Goal: Transaction & Acquisition: Purchase product/service

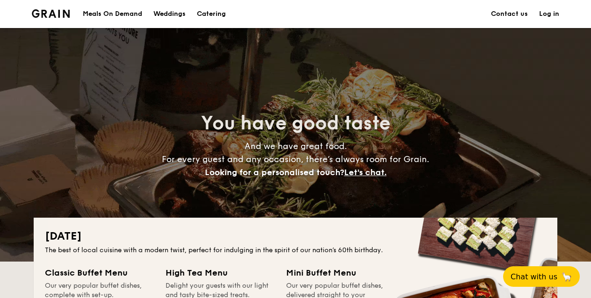
click at [113, 12] on div "Meals On Demand" at bounding box center [112, 14] width 59 height 28
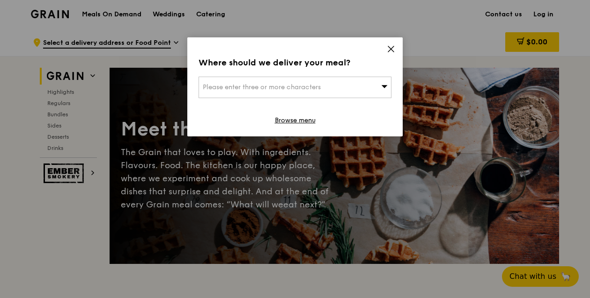
click at [385, 91] on span at bounding box center [384, 86] width 7 height 9
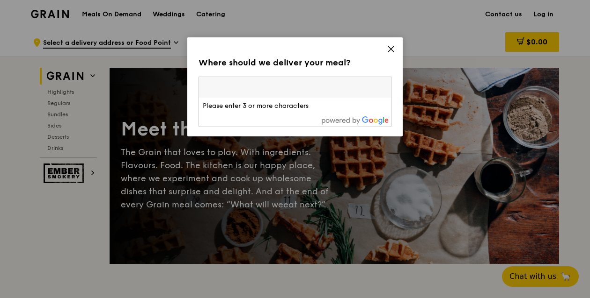
click at [359, 93] on input "search" at bounding box center [295, 87] width 192 height 21
click at [389, 46] on icon at bounding box center [390, 49] width 8 height 8
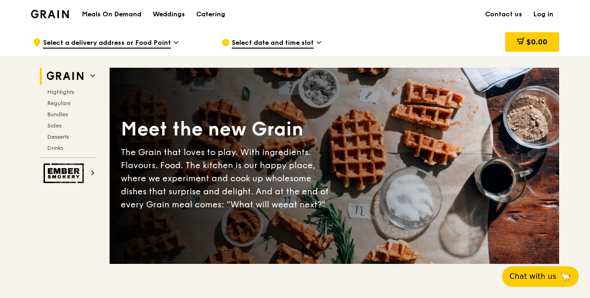
click at [167, 45] on span "Select a delivery address or Food Point" at bounding box center [107, 43] width 128 height 10
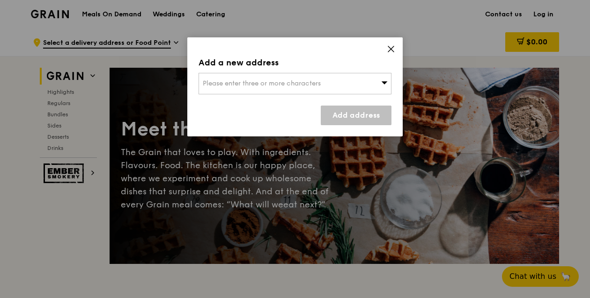
click at [234, 80] on span "Please enter three or more characters" at bounding box center [262, 84] width 118 height 8
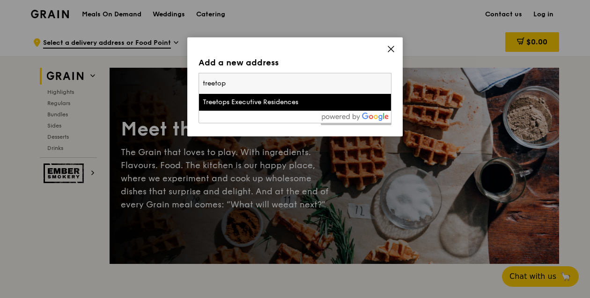
type input "treetop"
click at [250, 102] on div "Treetops Executive Residences" at bounding box center [272, 102] width 138 height 9
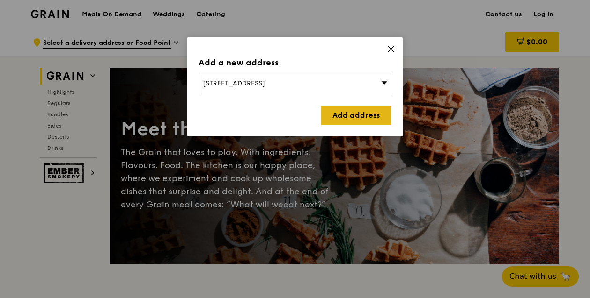
click at [364, 112] on link "Add address" at bounding box center [355, 116] width 71 height 20
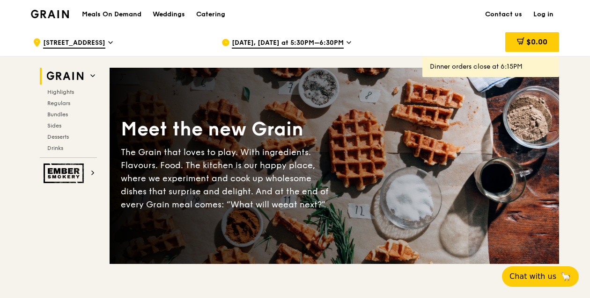
click at [341, 41] on div "Aug 15, Today at 5:30PM–6:30PM" at bounding box center [308, 43] width 174 height 28
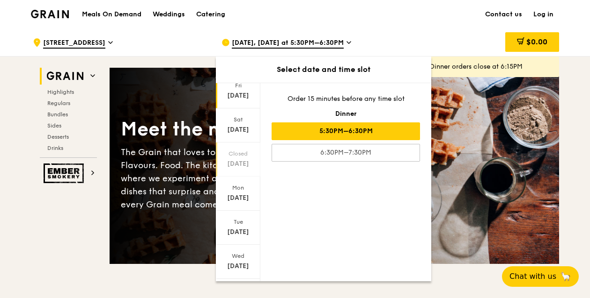
scroll to position [43, 0]
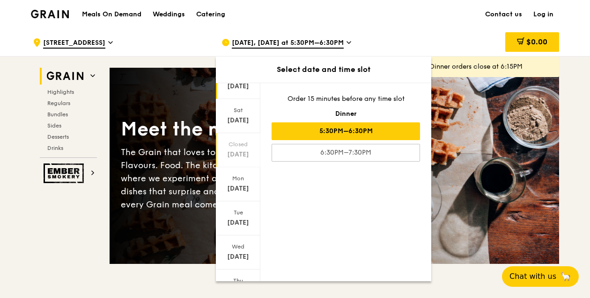
click at [243, 190] on div "[DATE]" at bounding box center [238, 188] width 42 height 9
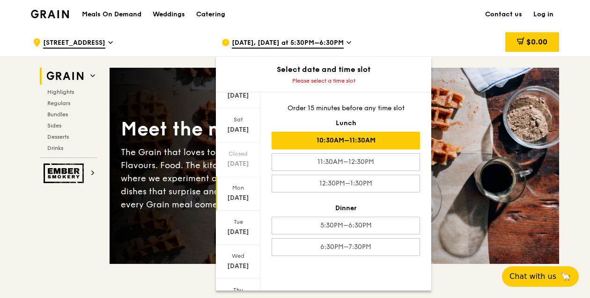
click at [317, 142] on div "10:30AM–11:30AM" at bounding box center [345, 141] width 148 height 18
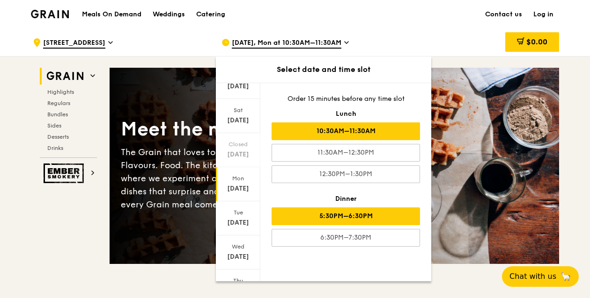
click at [355, 215] on div "5:30PM–6:30PM" at bounding box center [345, 217] width 148 height 18
click at [348, 129] on div "10:30AM–11:30AM" at bounding box center [345, 132] width 148 height 18
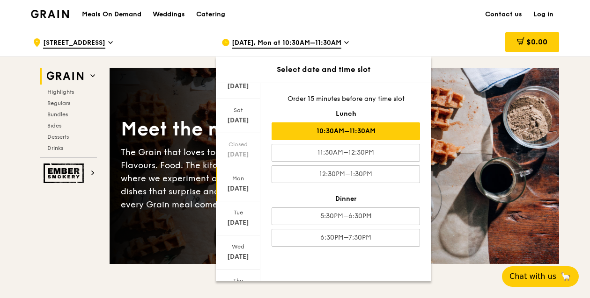
click at [337, 49] on div "Aug 18, Mon at 10:30AM–11:30AM" at bounding box center [308, 43] width 174 height 28
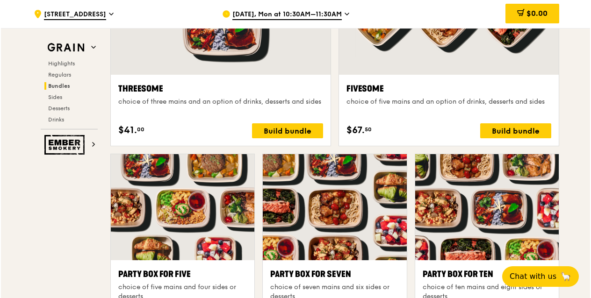
scroll to position [1737, 0]
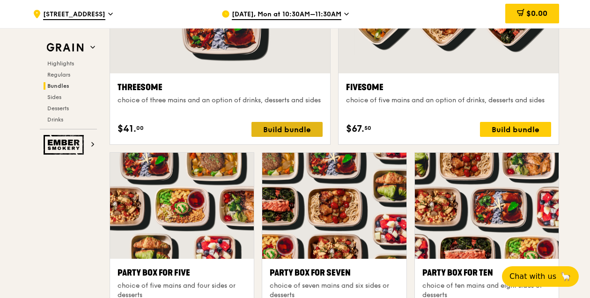
click at [313, 131] on div "Build bundle" at bounding box center [286, 129] width 71 height 15
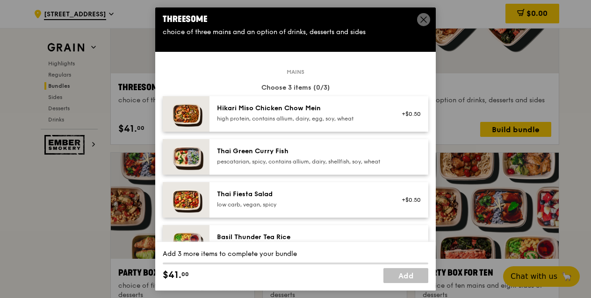
scroll to position [0, 0]
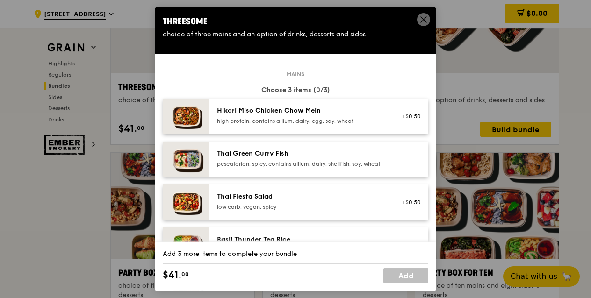
click at [294, 119] on div "high protein, contains allium, dairy, egg, soy, wheat" at bounding box center [301, 120] width 168 height 7
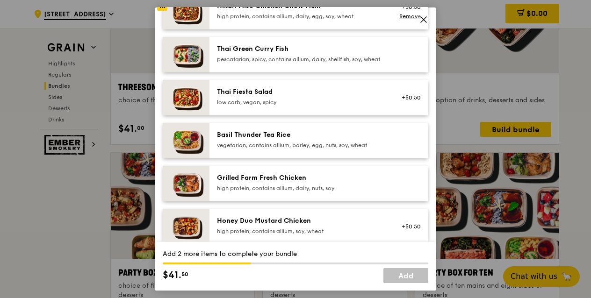
scroll to position [123, 0]
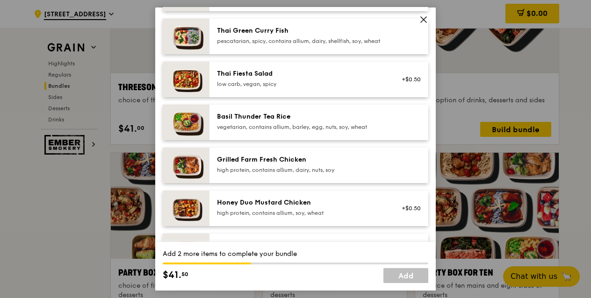
click at [283, 174] on div "high protein, contains allium, dairy, nuts, soy" at bounding box center [301, 170] width 168 height 7
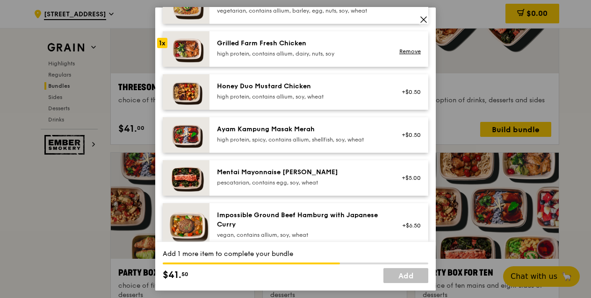
scroll to position [245, 0]
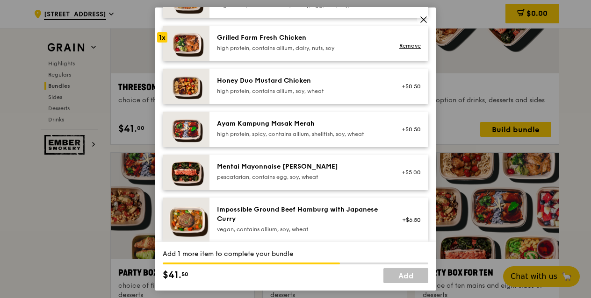
click at [283, 179] on div "Mentai Mayonnaise Aburi Salmon pescatarian, contains egg, soy, wheat" at bounding box center [301, 171] width 168 height 19
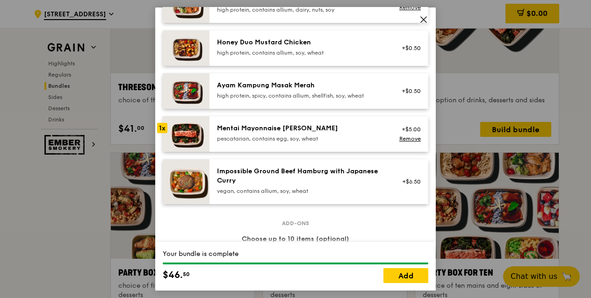
scroll to position [283, 0]
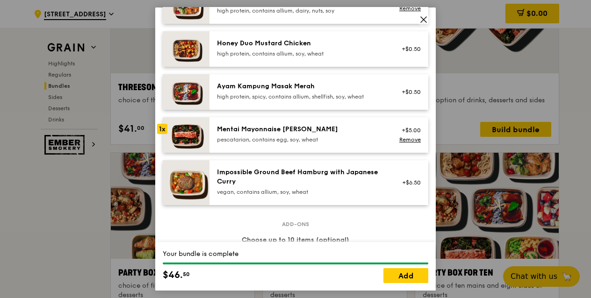
click at [283, 179] on div "Impossible Ground Beef Hamburg with Japanese Curry" at bounding box center [301, 177] width 168 height 19
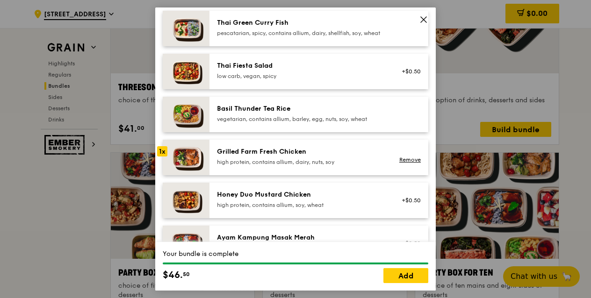
scroll to position [137, 0]
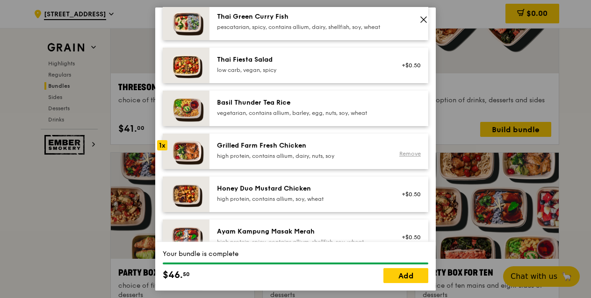
click at [407, 157] on link "Remove" at bounding box center [411, 154] width 22 height 7
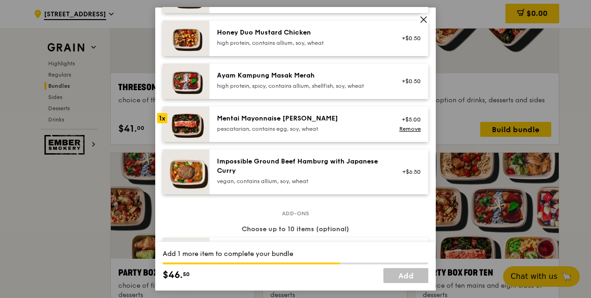
scroll to position [303, 0]
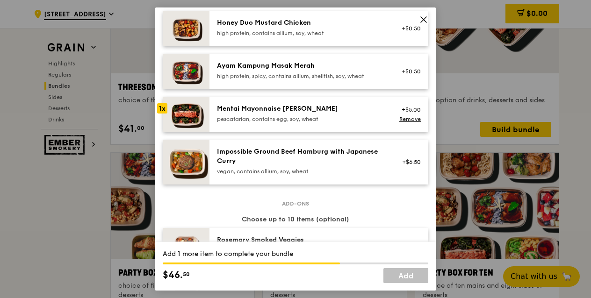
click at [334, 162] on div "Impossible Ground Beef Hamburg with Japanese Curry" at bounding box center [301, 156] width 168 height 19
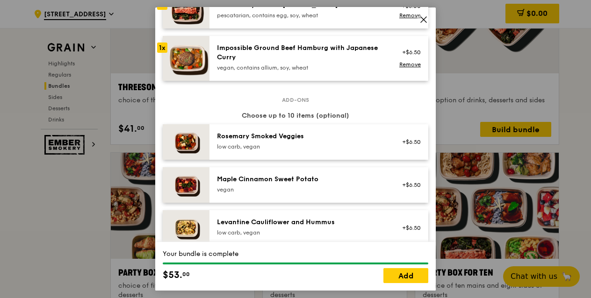
scroll to position [406, 0]
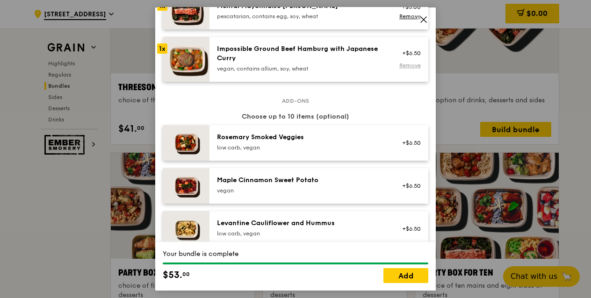
click at [416, 69] on link "Remove" at bounding box center [411, 65] width 22 height 7
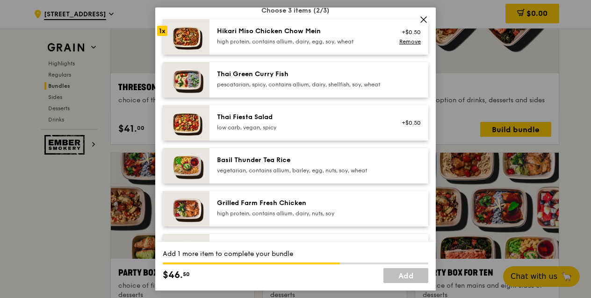
scroll to position [75, 0]
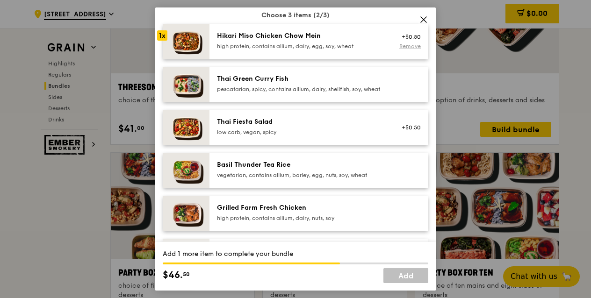
click at [407, 46] on link "Remove" at bounding box center [411, 46] width 22 height 7
click at [314, 35] on div "Hikari Miso Chicken Chow Mein" at bounding box center [301, 35] width 168 height 9
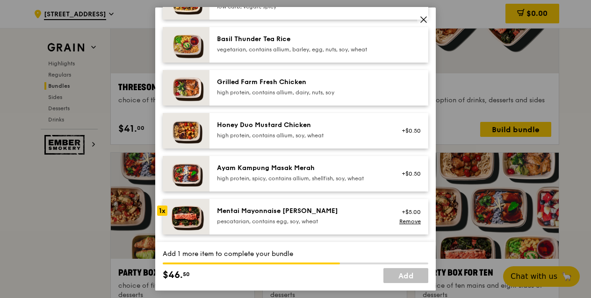
scroll to position [216, 0]
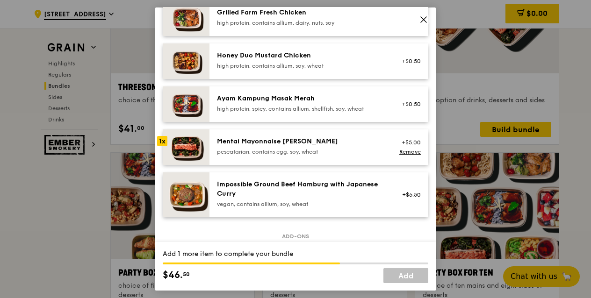
click at [393, 201] on div "+$6.50" at bounding box center [409, 195] width 36 height 30
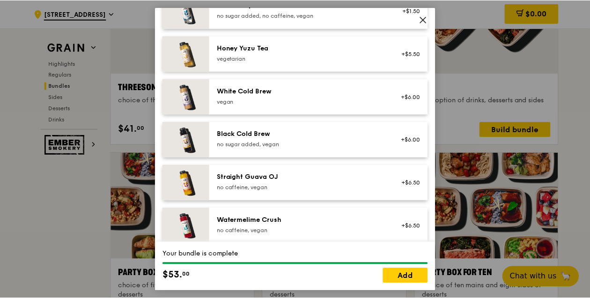
scroll to position [1162, 0]
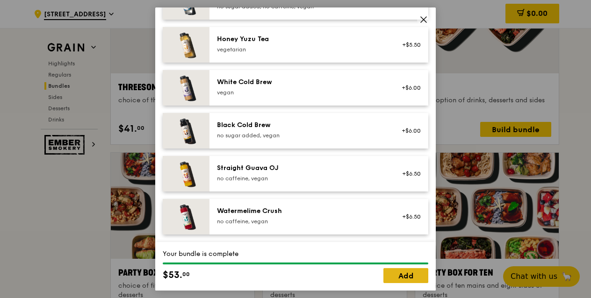
click at [400, 279] on link "Add" at bounding box center [406, 276] width 45 height 15
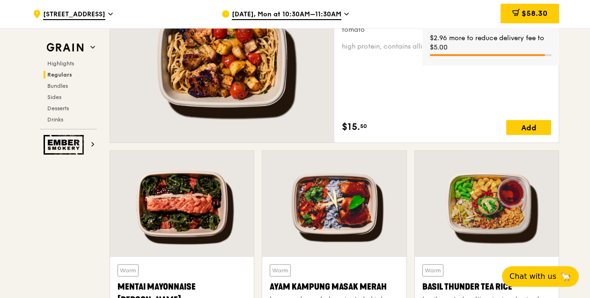
scroll to position [629, 0]
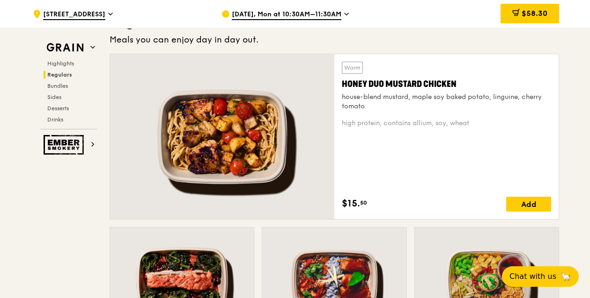
click at [344, 15] on icon at bounding box center [346, 14] width 5 height 8
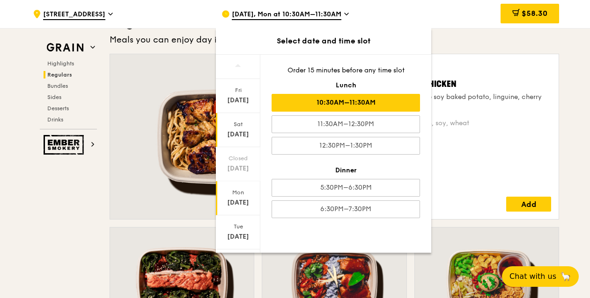
click at [245, 131] on div "Aug 16" at bounding box center [238, 134] width 42 height 9
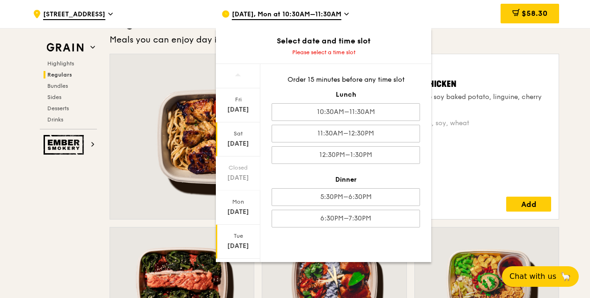
click at [243, 243] on div "Aug 19" at bounding box center [238, 246] width 42 height 9
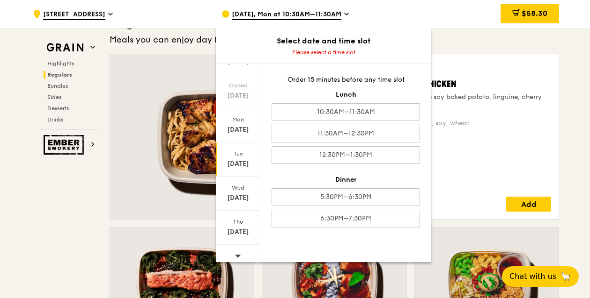
scroll to position [89, 0]
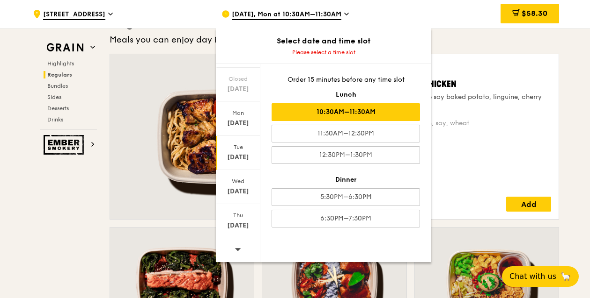
click at [316, 116] on div "10:30AM–11:30AM" at bounding box center [345, 112] width 148 height 18
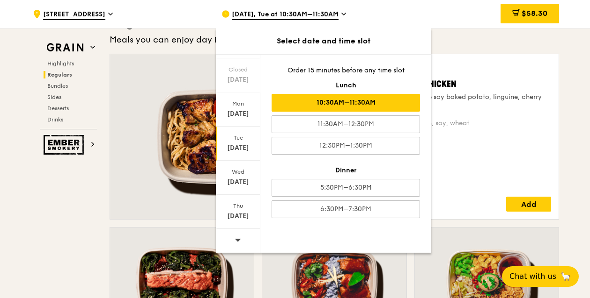
click at [343, 18] on icon at bounding box center [343, 14] width 5 height 8
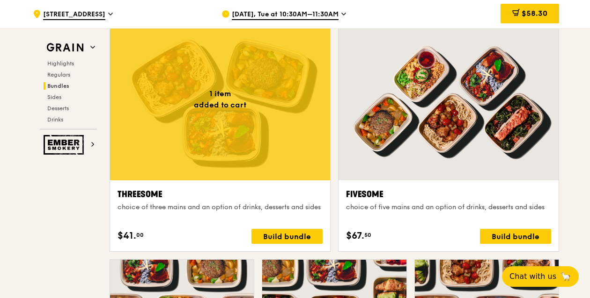
scroll to position [1657, 0]
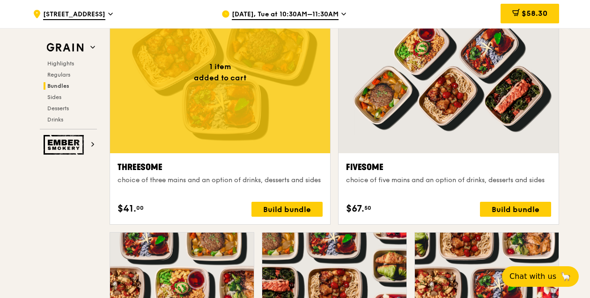
click at [415, 95] on div at bounding box center [448, 72] width 220 height 162
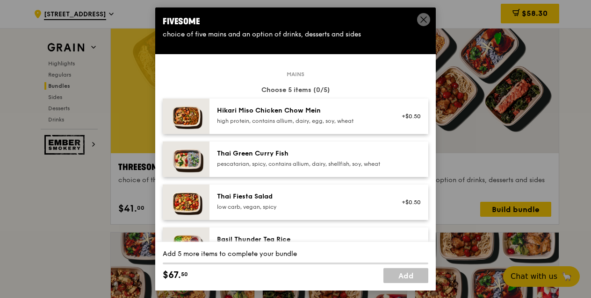
click at [426, 18] on icon at bounding box center [424, 19] width 8 height 8
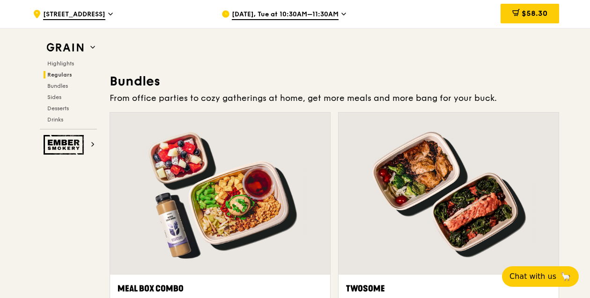
scroll to position [1063, 0]
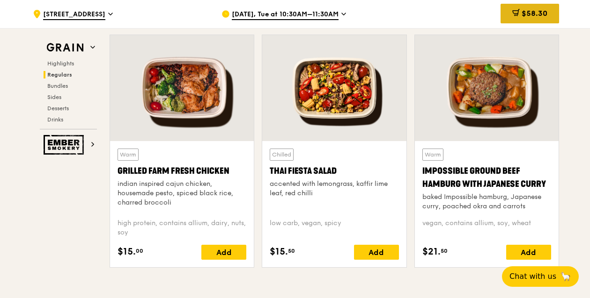
click at [529, 17] on span "$58.30" at bounding box center [534, 13] width 26 height 9
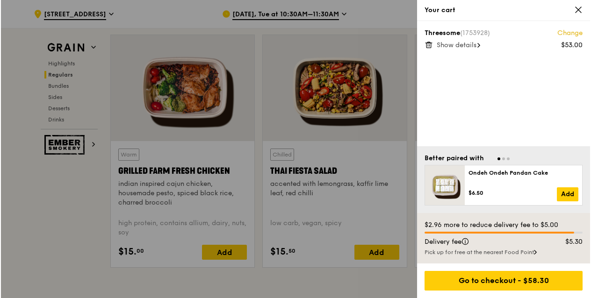
scroll to position [1053, 0]
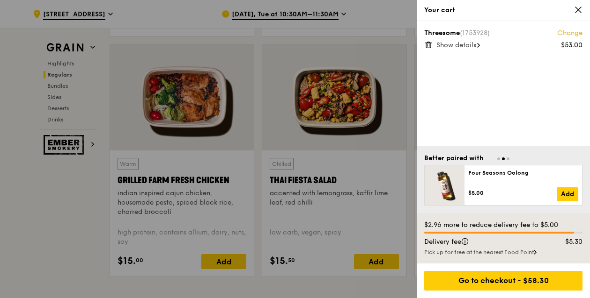
click at [563, 30] on link "Change" at bounding box center [569, 33] width 25 height 9
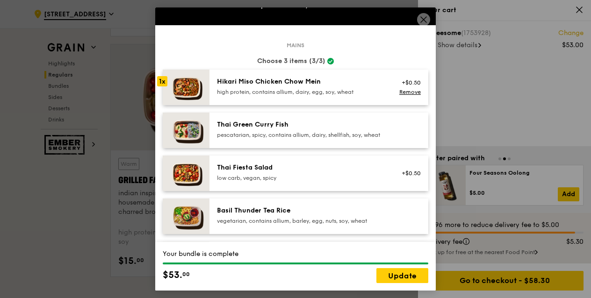
scroll to position [28, 0]
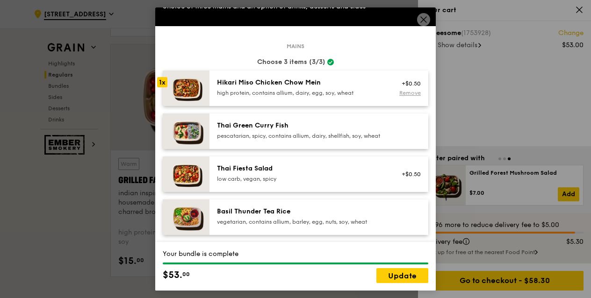
click at [411, 95] on link "Remove" at bounding box center [411, 93] width 22 height 7
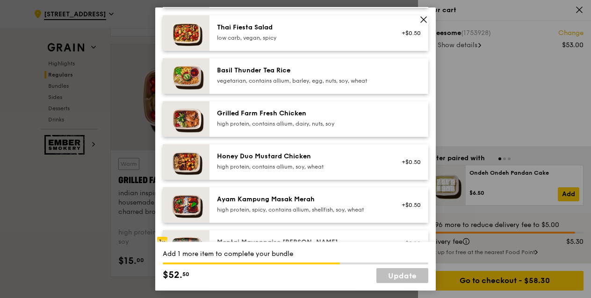
scroll to position [236, 0]
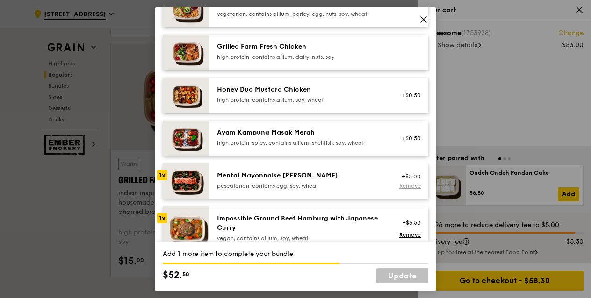
click at [406, 189] on link "Remove" at bounding box center [411, 186] width 22 height 7
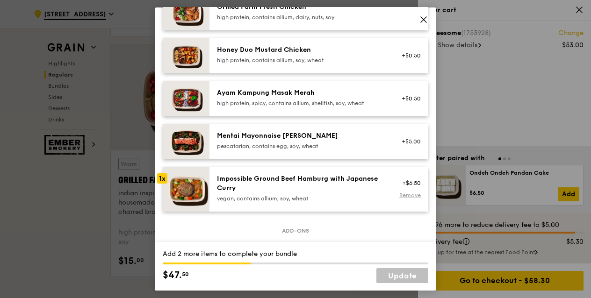
click at [407, 199] on div "Remove" at bounding box center [408, 195] width 25 height 7
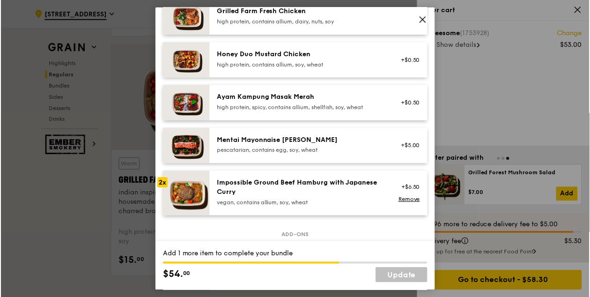
scroll to position [257, 0]
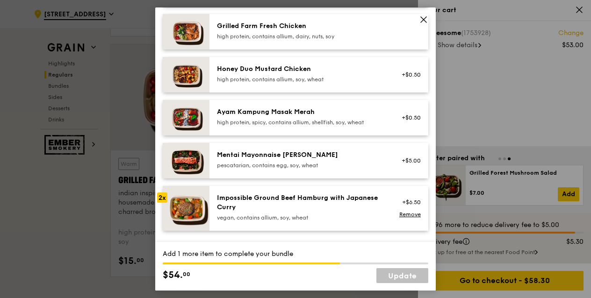
click at [423, 18] on icon at bounding box center [424, 20] width 6 height 6
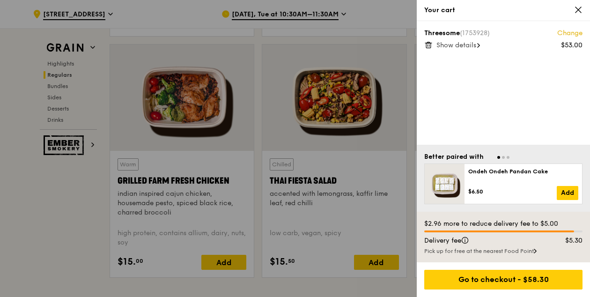
click at [479, 47] on icon at bounding box center [478, 45] width 3 height 5
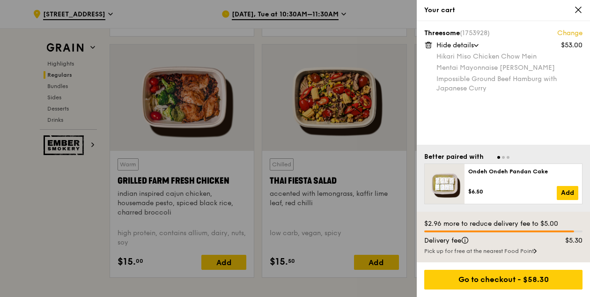
scroll to position [1053, 2]
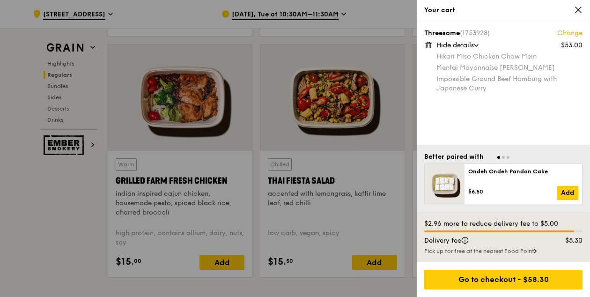
click at [568, 33] on link "Change" at bounding box center [569, 33] width 25 height 9
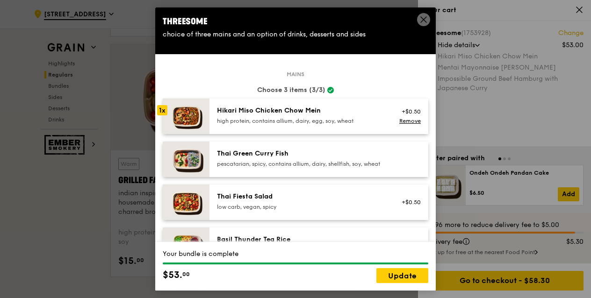
scroll to position [11, 0]
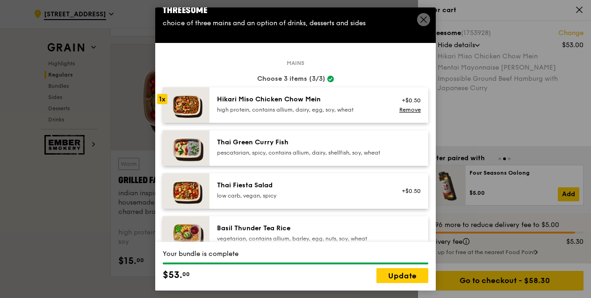
click at [332, 78] on circle at bounding box center [331, 79] width 7 height 7
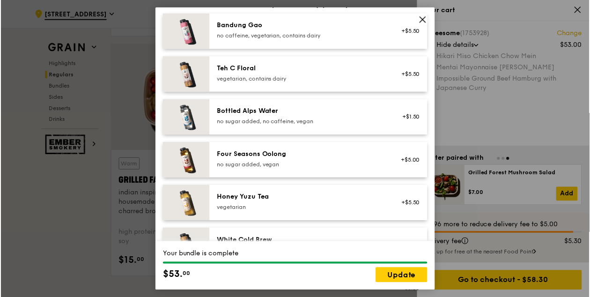
scroll to position [1162, 0]
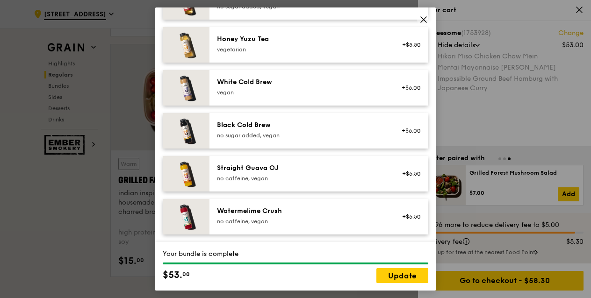
click at [425, 22] on icon at bounding box center [424, 19] width 8 height 8
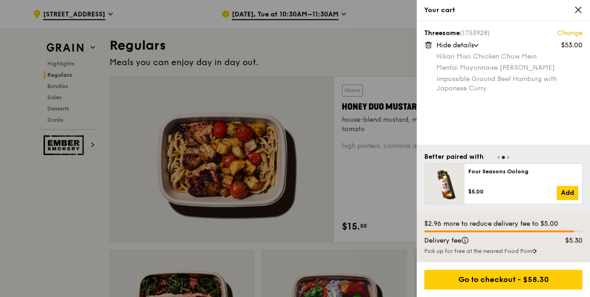
scroll to position [488, 0]
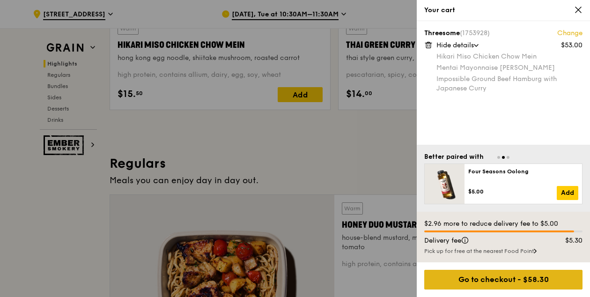
click at [517, 279] on div "Go to checkout - $58.30" at bounding box center [503, 279] width 158 height 20
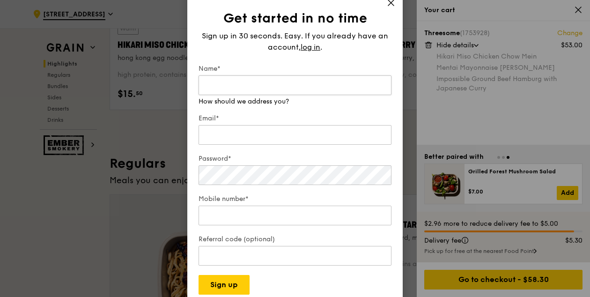
click at [285, 93] on input "Name*" at bounding box center [294, 85] width 193 height 20
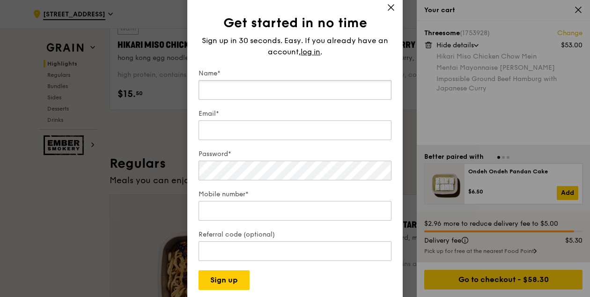
type input "Sobhi Alexander"
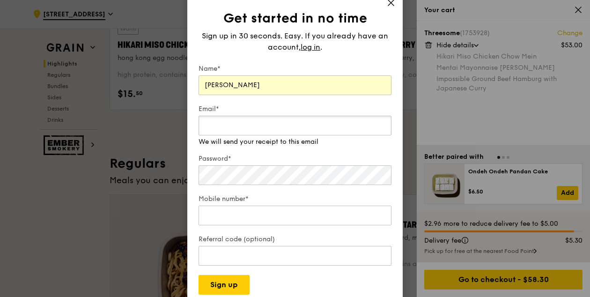
type input "sobhi17@gmail.com"
type input "77852862"
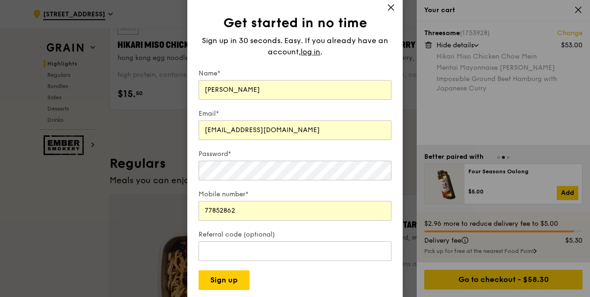
click at [391, 8] on icon at bounding box center [390, 7] width 8 height 8
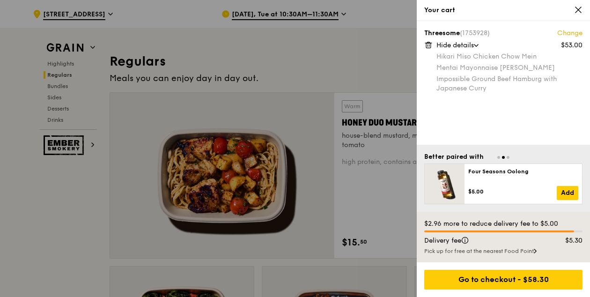
scroll to position [686, 0]
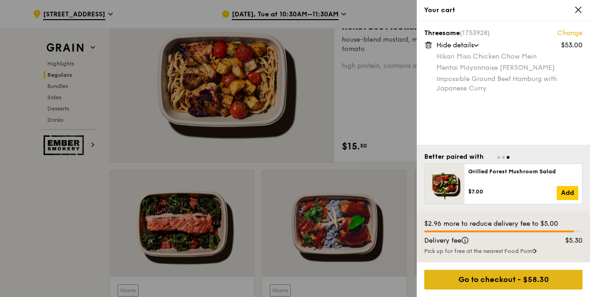
click at [501, 284] on div "Go to checkout - $58.30" at bounding box center [503, 279] width 158 height 20
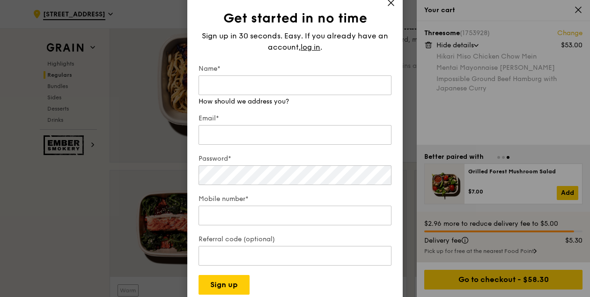
click at [391, 3] on div "Get started in no time Sign up in 30 seconds. Easy. If you already have an acco…" at bounding box center [294, 148] width 215 height 314
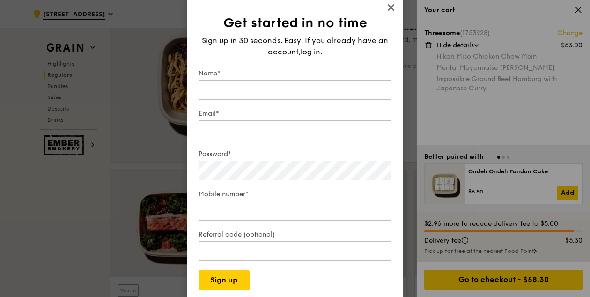
click at [390, 6] on icon at bounding box center [390, 7] width 8 height 8
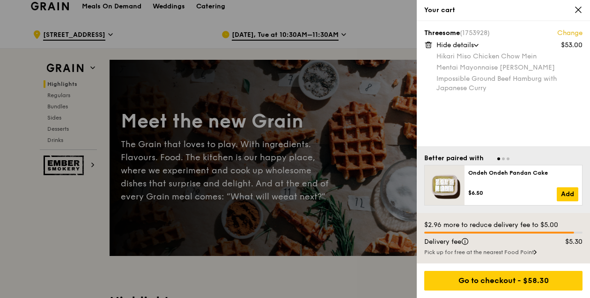
scroll to position [0, 0]
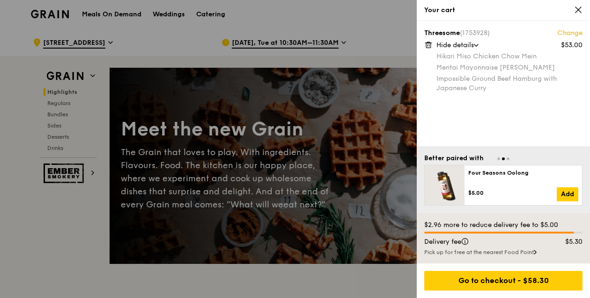
click at [578, 8] on icon at bounding box center [578, 10] width 8 height 8
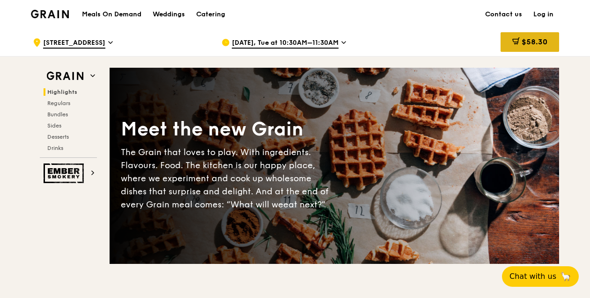
click at [514, 45] on icon at bounding box center [515, 40] width 7 height 7
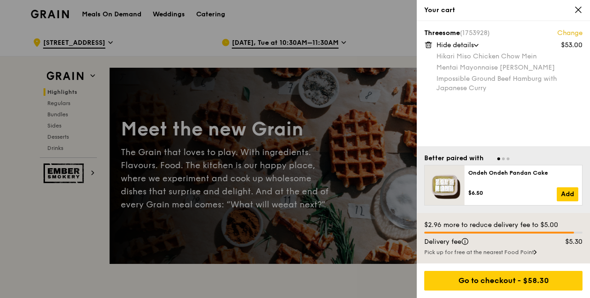
click at [579, 9] on icon at bounding box center [578, 10] width 8 height 8
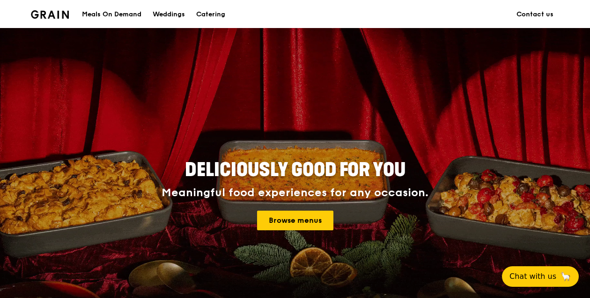
click at [110, 10] on div "Meals On Demand" at bounding box center [111, 14] width 59 height 28
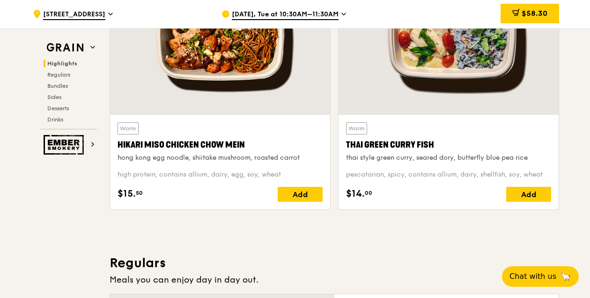
scroll to position [392, 0]
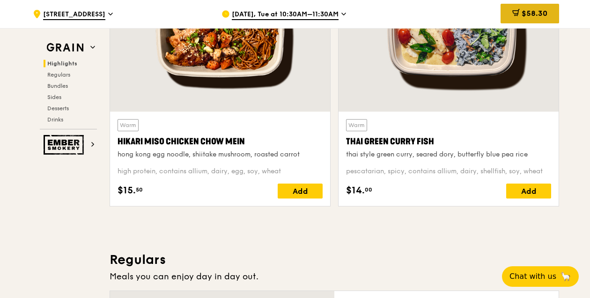
click at [508, 12] on div "$58.30" at bounding box center [529, 14] width 58 height 20
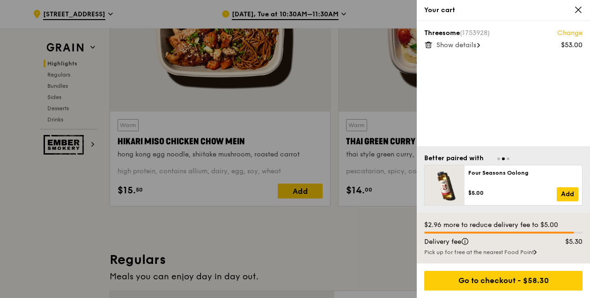
click at [477, 35] on span "(1753928)" at bounding box center [474, 33] width 30 height 8
click at [442, 46] on span "Show details" at bounding box center [456, 45] width 40 height 8
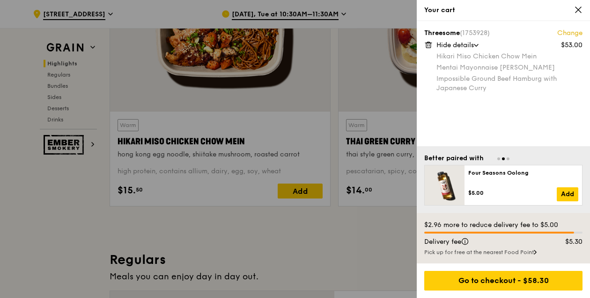
click at [428, 45] on icon at bounding box center [428, 45] width 8 height 8
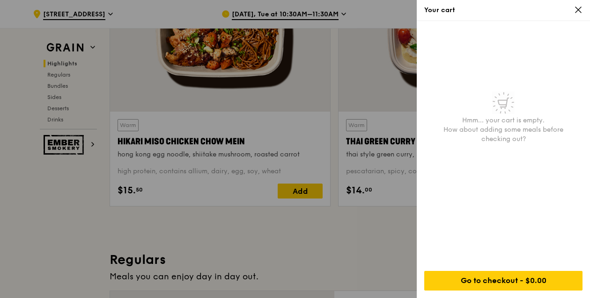
click at [293, 11] on div at bounding box center [295, 149] width 590 height 298
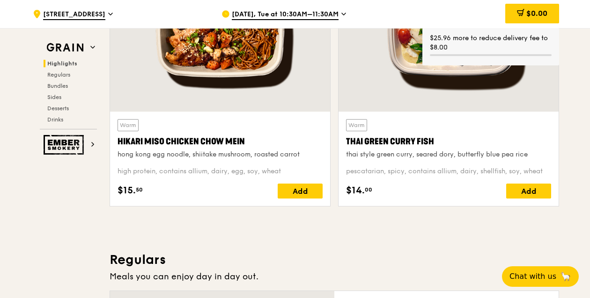
click at [293, 11] on span "[DATE], Tue at 10:30AM–11:30AM" at bounding box center [285, 15] width 107 height 10
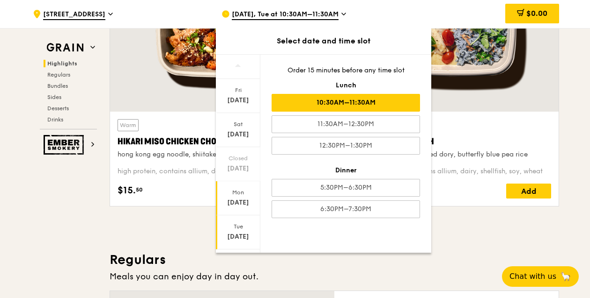
click at [236, 195] on div "Mon" at bounding box center [238, 192] width 42 height 7
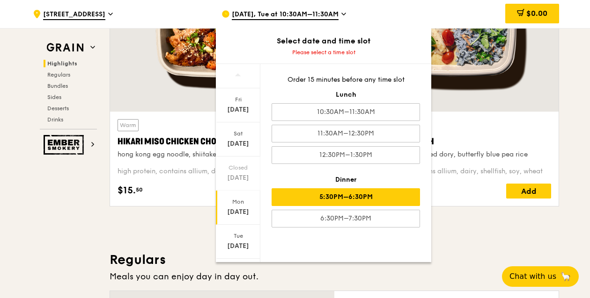
click at [351, 192] on div "5:30PM–6:30PM" at bounding box center [345, 198] width 148 height 18
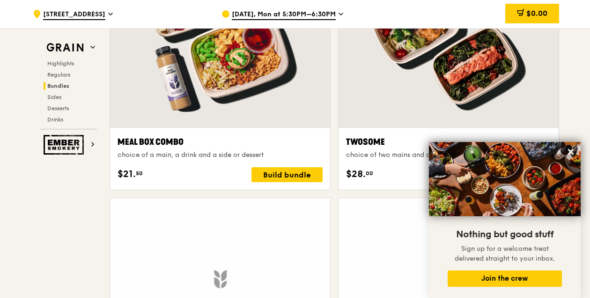
scroll to position [1466, 0]
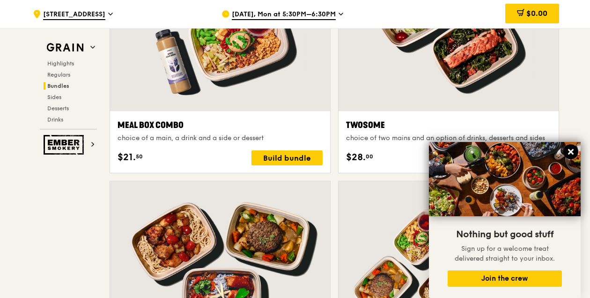
click at [570, 153] on icon at bounding box center [570, 152] width 8 height 8
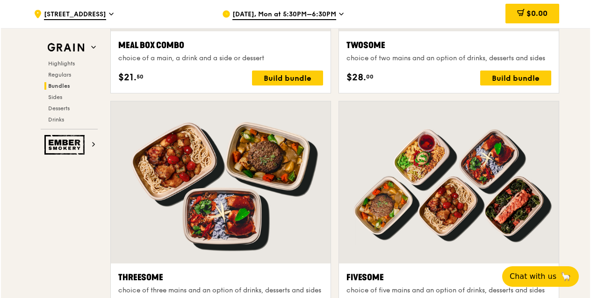
scroll to position [1572, 0]
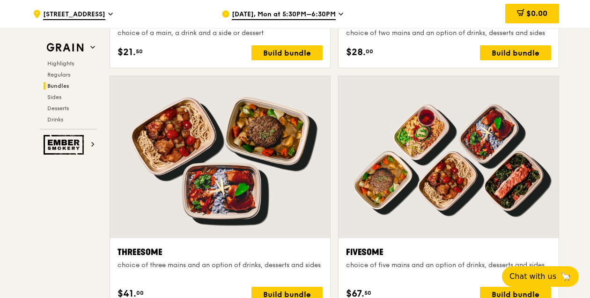
click at [443, 160] on div at bounding box center [448, 157] width 220 height 162
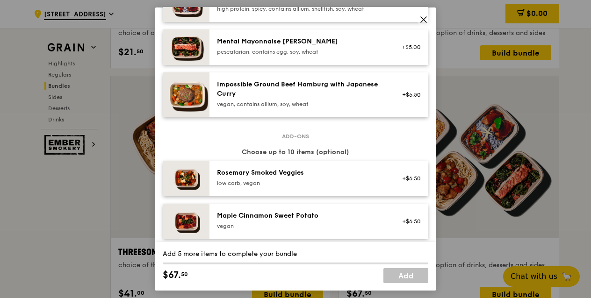
scroll to position [374, 0]
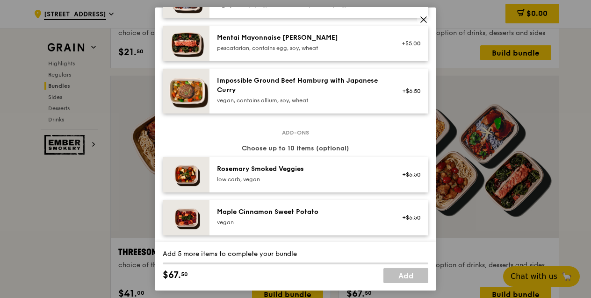
click at [410, 95] on div "+$6.50" at bounding box center [408, 90] width 25 height 7
click at [405, 89] on div "+$6.50" at bounding box center [408, 84] width 25 height 7
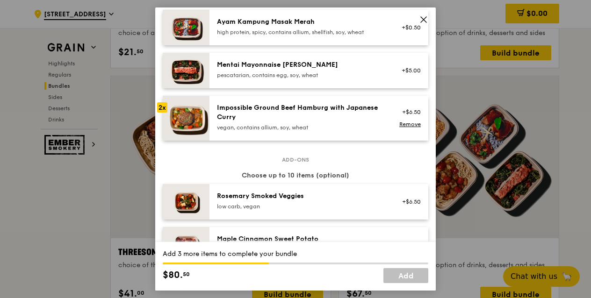
scroll to position [343, 0]
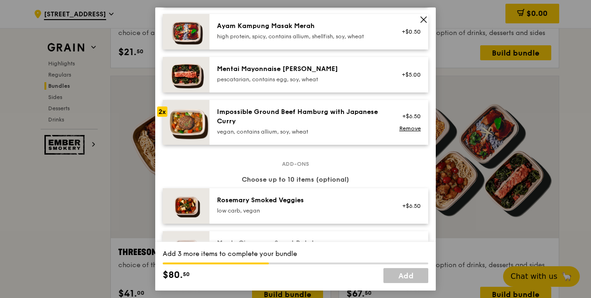
click at [415, 78] on div "+$5.00" at bounding box center [409, 75] width 36 height 21
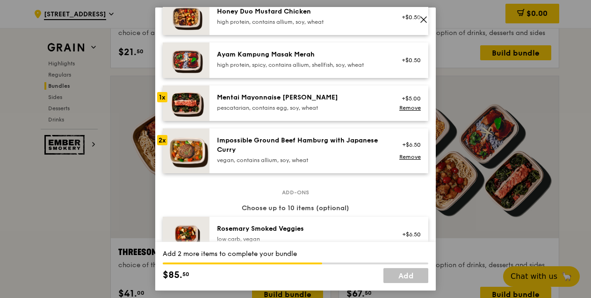
scroll to position [307, 0]
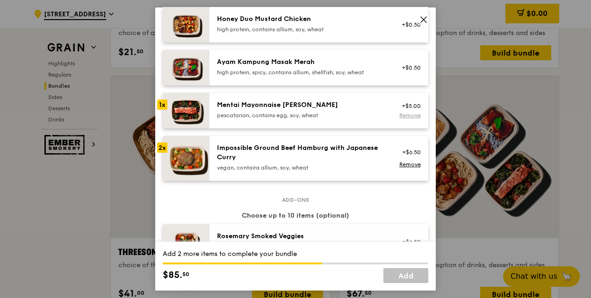
click at [412, 119] on link "Remove" at bounding box center [411, 115] width 22 height 7
click at [412, 115] on div "+$5.00" at bounding box center [408, 110] width 25 height 7
click at [413, 110] on div "+$5.00" at bounding box center [408, 105] width 25 height 7
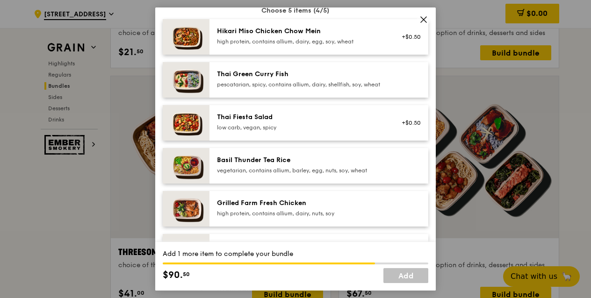
scroll to position [78, 0]
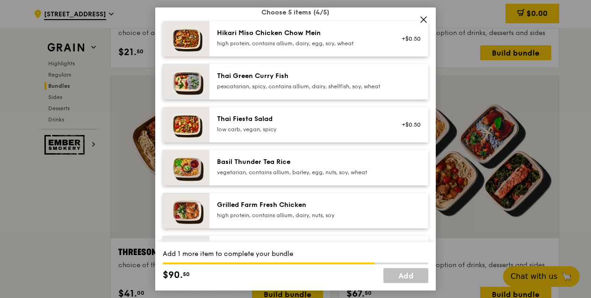
click at [417, 35] on div "+$0.50" at bounding box center [408, 38] width 25 height 7
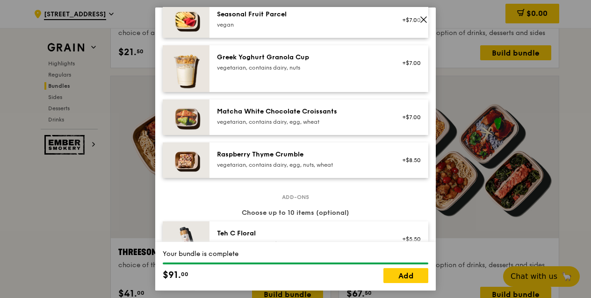
scroll to position [786, 0]
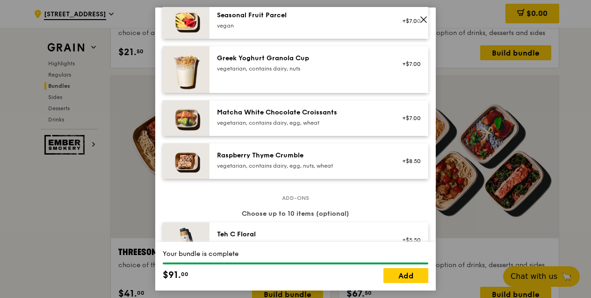
click at [410, 122] on div "+$7.00" at bounding box center [408, 118] width 25 height 7
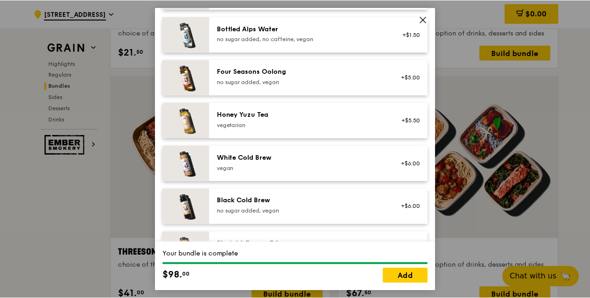
scroll to position [1162, 0]
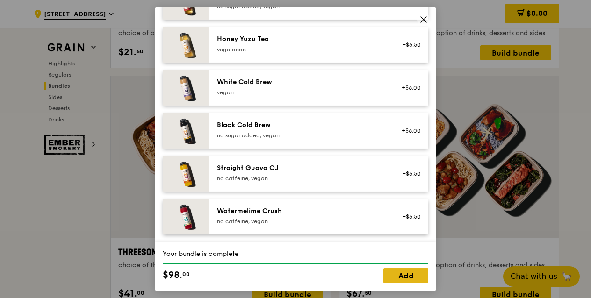
click at [404, 279] on link "Add" at bounding box center [406, 276] width 45 height 15
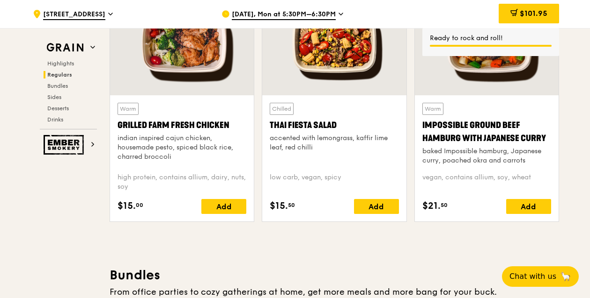
scroll to position [1038, 0]
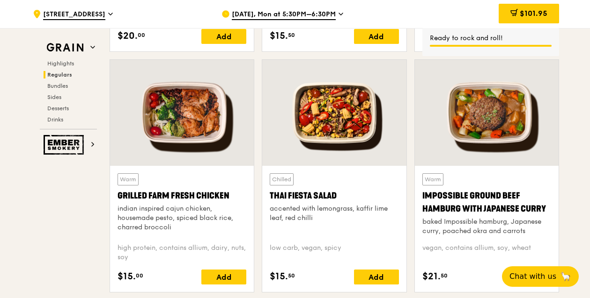
click at [333, 11] on span "Aug 18, Mon at 5:30PM–6:30PM" at bounding box center [284, 15] width 104 height 10
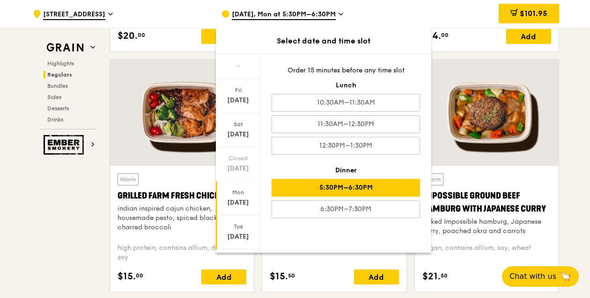
click at [241, 224] on div "Tue" at bounding box center [238, 226] width 42 height 7
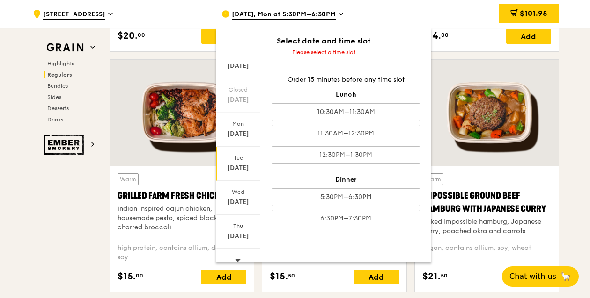
scroll to position [89, 0]
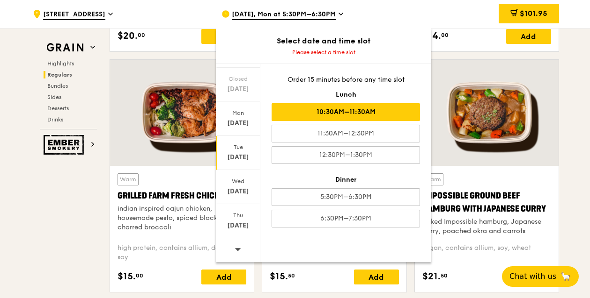
click at [351, 115] on div "10:30AM–11:30AM" at bounding box center [345, 112] width 148 height 18
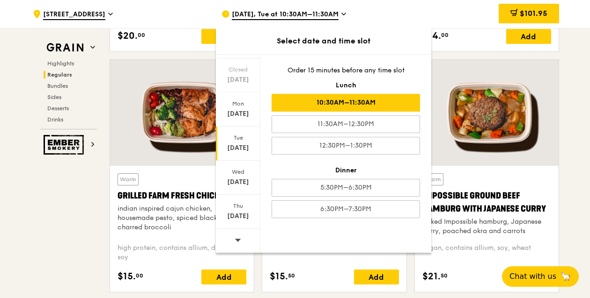
click at [369, 13] on div "[DATE], Tue at 10:30AM–11:30AM" at bounding box center [308, 14] width 174 height 28
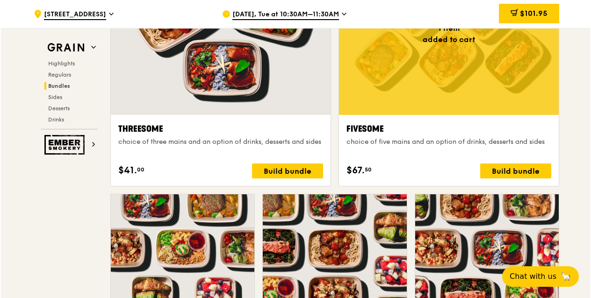
scroll to position [1690, 0]
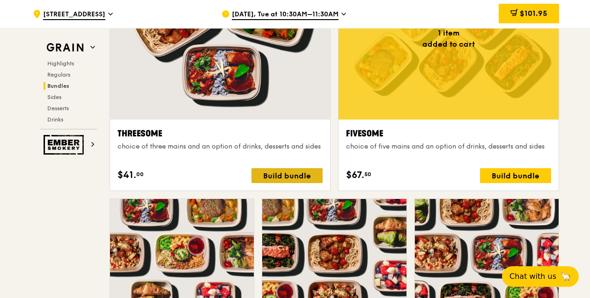
click at [299, 181] on div "Build bundle" at bounding box center [286, 175] width 71 height 15
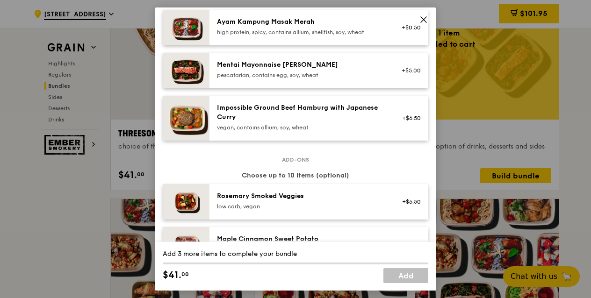
scroll to position [371, 0]
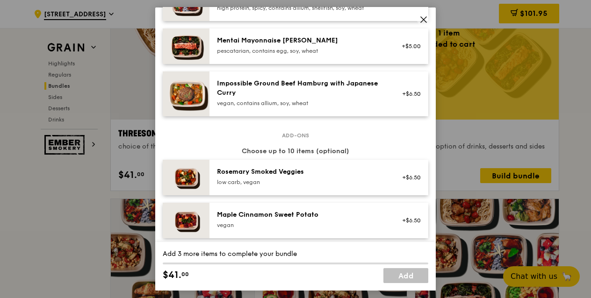
click at [422, 19] on icon at bounding box center [424, 19] width 8 height 8
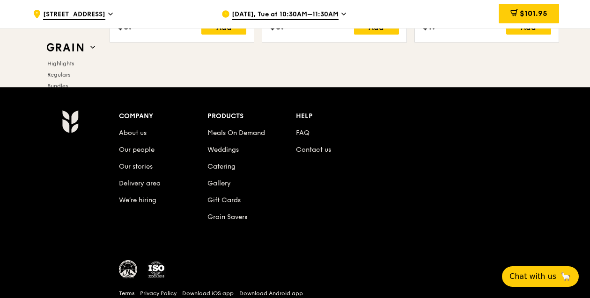
scroll to position [3917, 0]
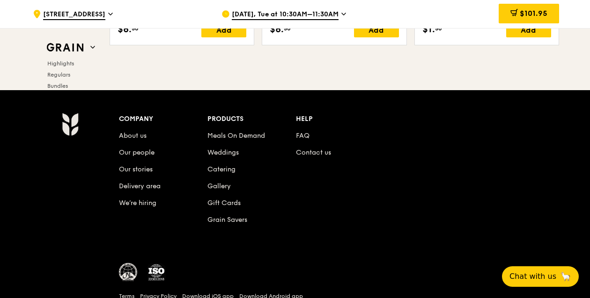
click at [342, 13] on icon at bounding box center [344, 14] width 4 height 2
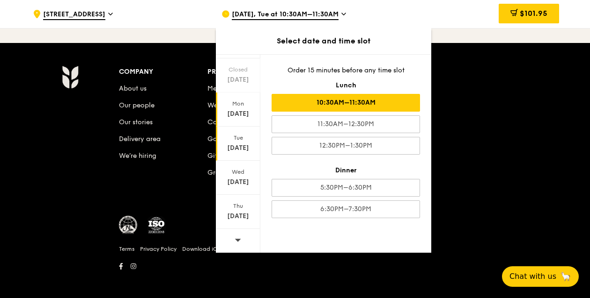
scroll to position [3968, 0]
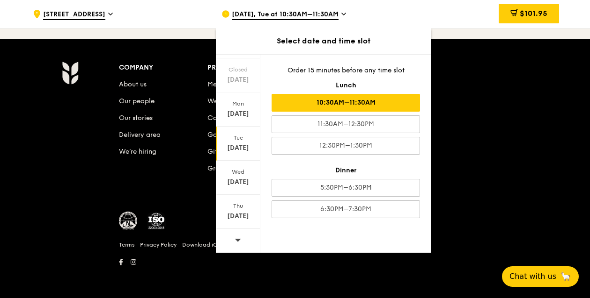
click at [174, 22] on div ".cls-1 { fill: none; stroke: #fff; stroke-linecap: round; stroke-linejoin: roun…" at bounding box center [120, 14] width 174 height 28
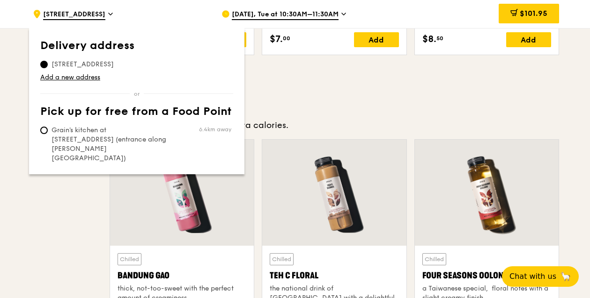
scroll to position [3020, 0]
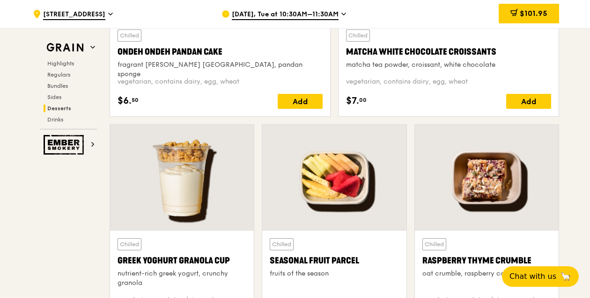
scroll to position [2723, 0]
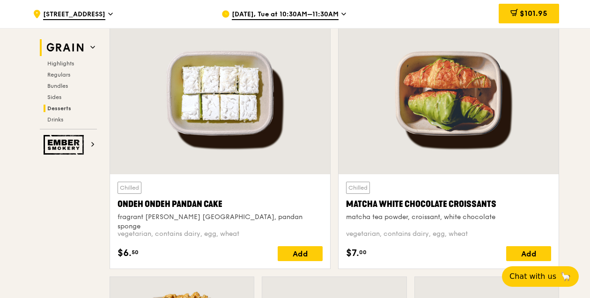
click at [69, 47] on img at bounding box center [65, 47] width 43 height 17
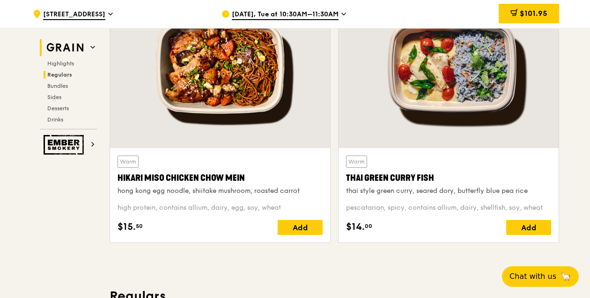
scroll to position [264, 0]
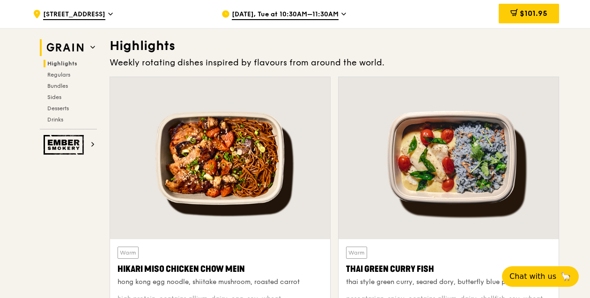
click at [72, 49] on img at bounding box center [65, 47] width 43 height 17
click at [69, 65] on span "Highlights" at bounding box center [62, 63] width 30 height 7
click at [68, 64] on span "Highlights" at bounding box center [62, 63] width 30 height 7
click at [64, 142] on img at bounding box center [65, 145] width 43 height 20
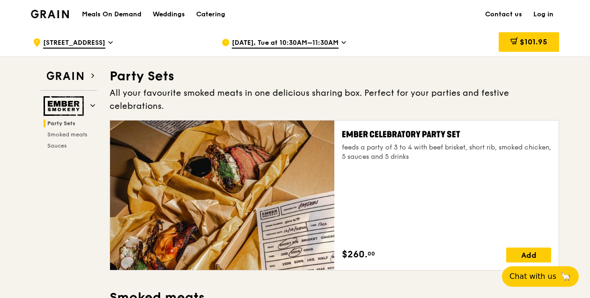
click at [69, 15] on div "Meals On Demand Weddings Catering Contact us Log in" at bounding box center [295, 14] width 528 height 29
click at [50, 12] on img at bounding box center [50, 14] width 38 height 8
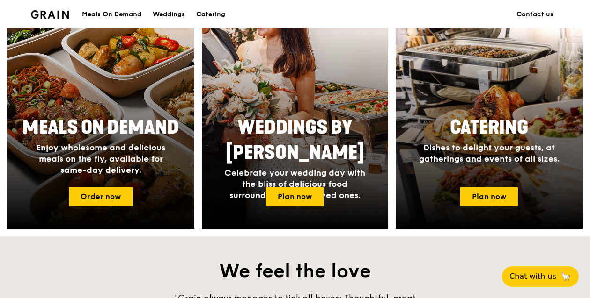
scroll to position [139, 0]
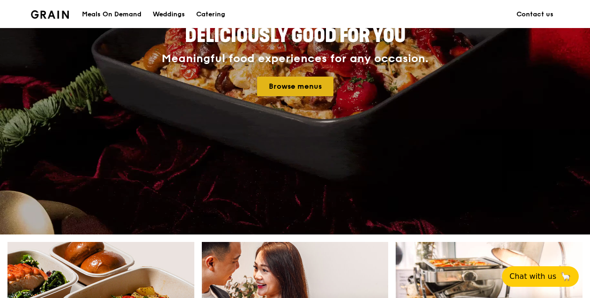
click at [291, 94] on link "Browse menus" at bounding box center [295, 87] width 76 height 20
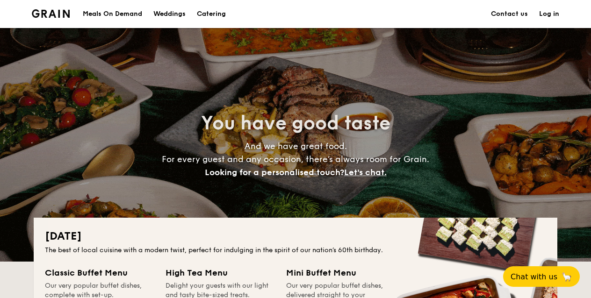
click at [66, 13] on img at bounding box center [51, 13] width 38 height 8
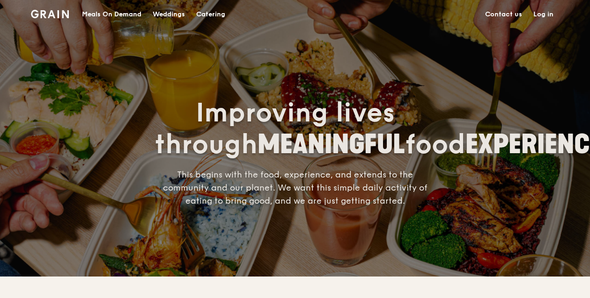
click at [56, 12] on img at bounding box center [50, 14] width 38 height 8
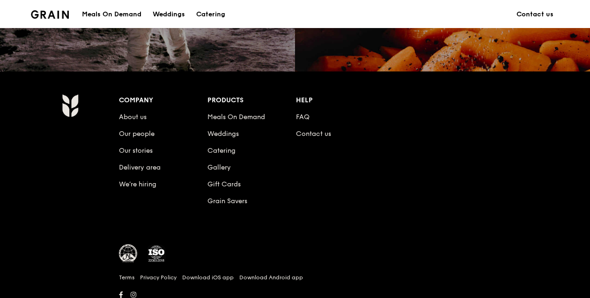
scroll to position [919, 0]
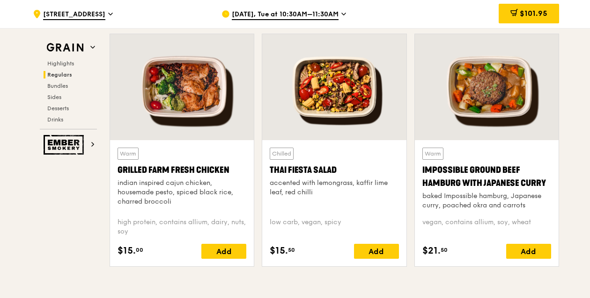
scroll to position [1085, 0]
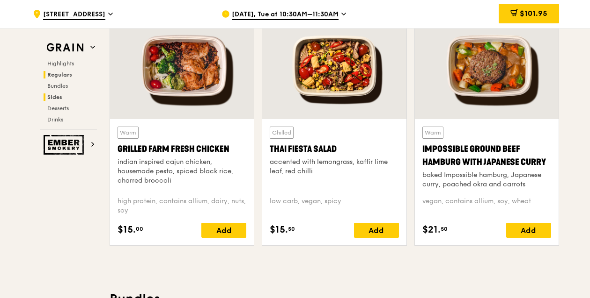
click at [58, 96] on span "Sides" at bounding box center [54, 97] width 15 height 7
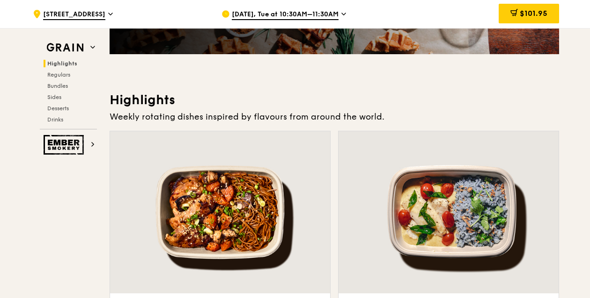
scroll to position [131, 0]
